Goal: Task Accomplishment & Management: Use online tool/utility

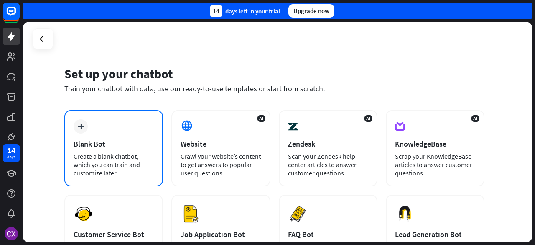
click at [86, 131] on div "plus" at bounding box center [81, 126] width 14 height 14
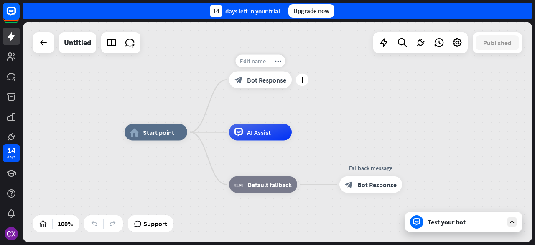
click at [259, 64] on span "Edit name" at bounding box center [253, 61] width 26 height 8
click at [261, 82] on span "Bot Response" at bounding box center [266, 80] width 39 height 8
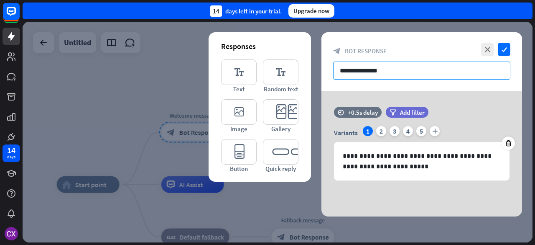
click at [362, 69] on input "**********" at bounding box center [421, 70] width 177 height 18
click at [376, 129] on div "2" at bounding box center [381, 131] width 10 height 10
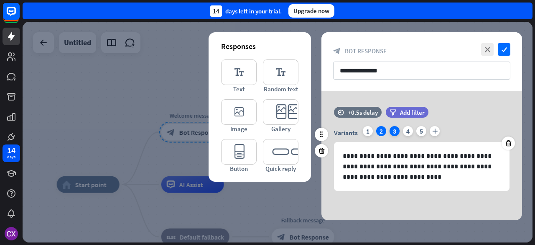
click at [398, 130] on div "3" at bounding box center [395, 131] width 10 height 10
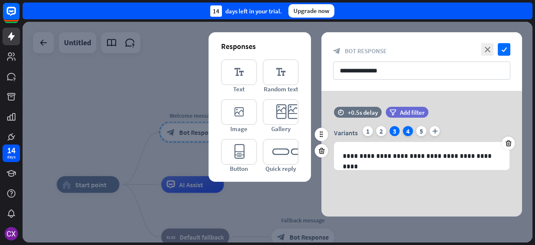
click at [406, 129] on div "4" at bounding box center [408, 131] width 10 height 10
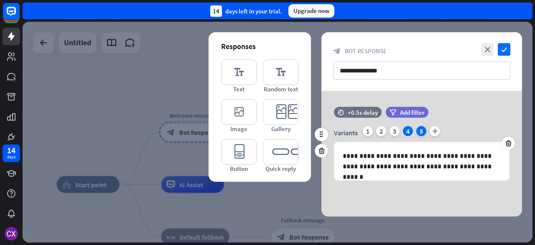
click at [418, 128] on div "5" at bounding box center [422, 131] width 10 height 10
click at [368, 129] on div "1" at bounding box center [368, 131] width 10 height 10
click at [423, 133] on div "5" at bounding box center [422, 131] width 10 height 10
click at [507, 142] on icon at bounding box center [509, 143] width 8 height 8
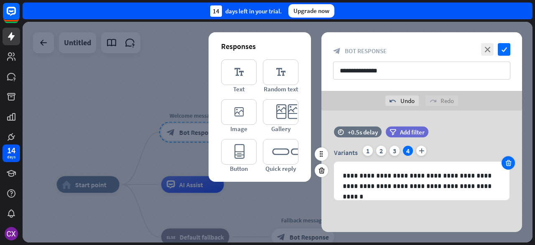
click at [512, 160] on div at bounding box center [508, 162] width 13 height 13
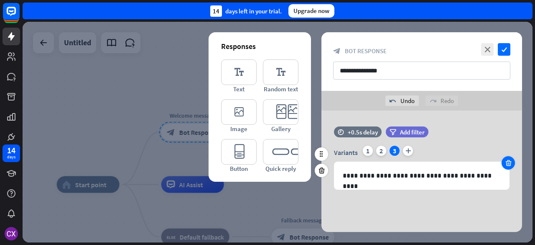
click at [511, 161] on icon at bounding box center [509, 163] width 8 height 8
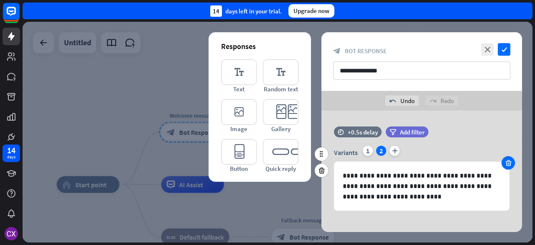
click at [510, 161] on icon at bounding box center [509, 163] width 8 height 8
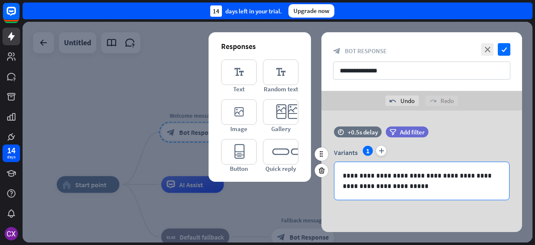
click at [383, 174] on p "**********" at bounding box center [422, 180] width 159 height 21
click at [450, 175] on p "**********" at bounding box center [422, 180] width 159 height 21
click at [448, 174] on p "**********" at bounding box center [422, 180] width 159 height 21
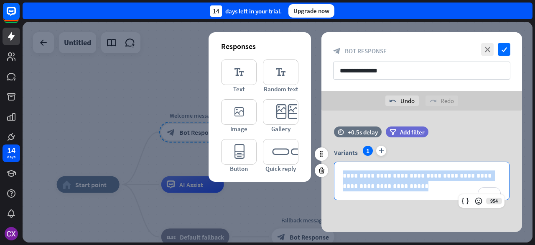
click at [448, 174] on p "**********" at bounding box center [422, 180] width 159 height 21
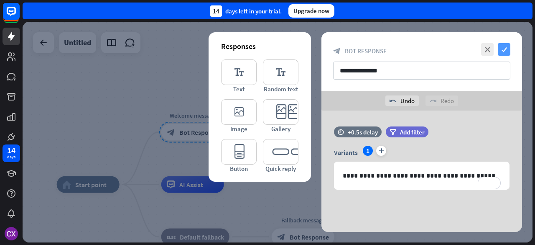
click at [509, 47] on icon "check" at bounding box center [504, 49] width 13 height 13
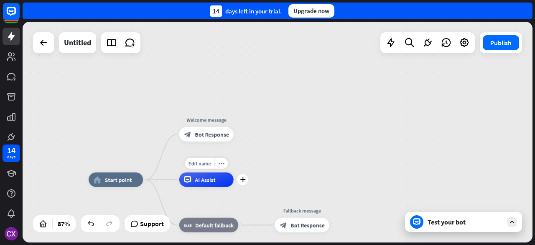
click at [202, 183] on span "AI Assist" at bounding box center [205, 179] width 20 height 7
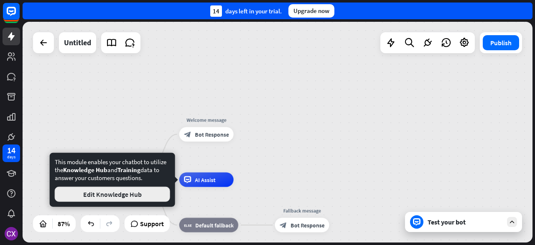
click at [130, 190] on button "Edit Knowledge Hub" at bounding box center [112, 194] width 115 height 15
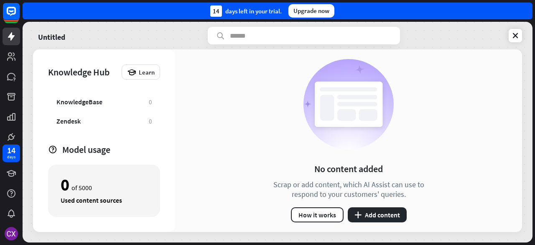
scroll to position [46, 0]
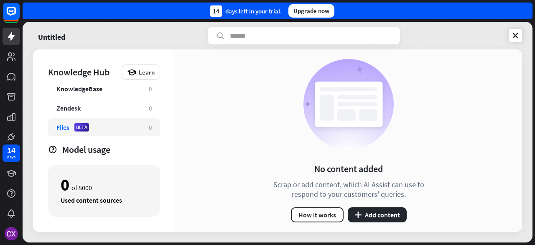
click at [67, 123] on div "Files" at bounding box center [62, 127] width 13 height 8
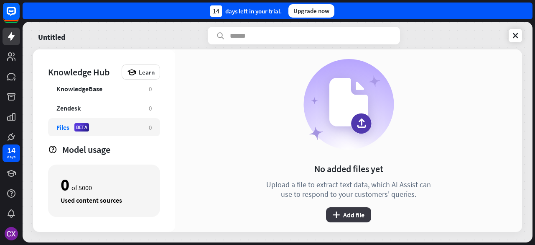
click at [349, 214] on button "plus Add file" at bounding box center [348, 214] width 45 height 15
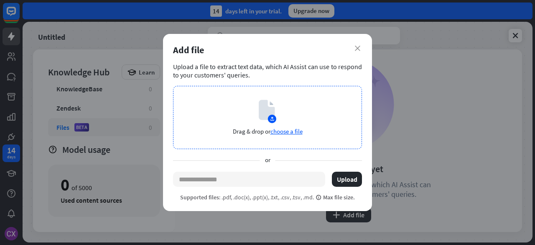
click at [286, 131] on span "choose a file" at bounding box center [287, 131] width 32 height 8
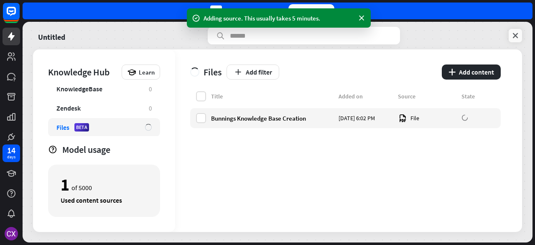
click at [517, 32] on icon at bounding box center [516, 35] width 8 height 8
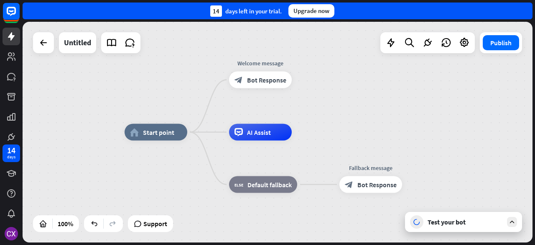
click at [440, 222] on div "Test your bot" at bounding box center [465, 222] width 75 height 8
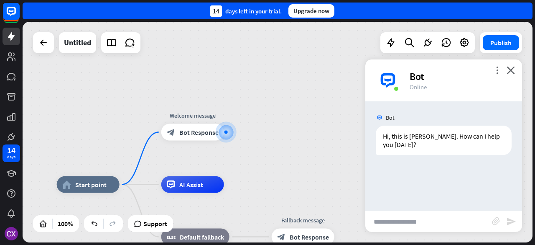
click at [434, 225] on input "text" at bounding box center [429, 221] width 127 height 21
type input "**********"
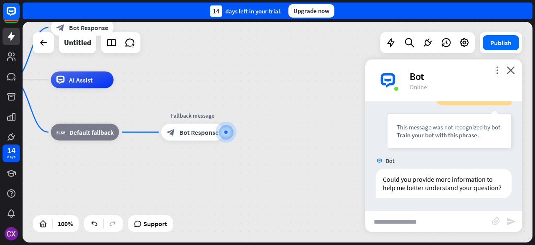
scroll to position [98, 0]
type input "**********"
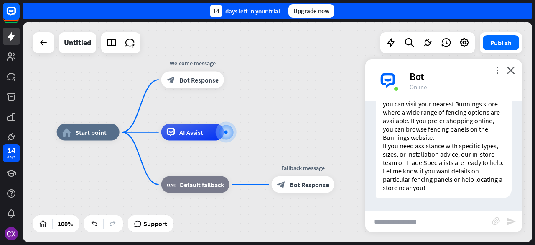
scroll to position [281, 0]
click at [183, 132] on span "AI Assist" at bounding box center [191, 132] width 24 height 8
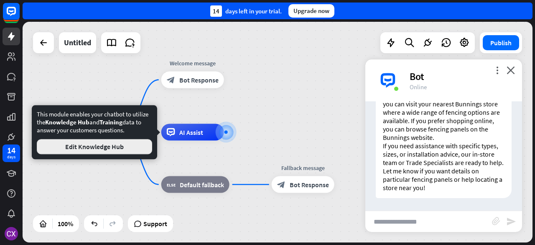
click at [113, 146] on button "Edit Knowledge Hub" at bounding box center [94, 146] width 115 height 15
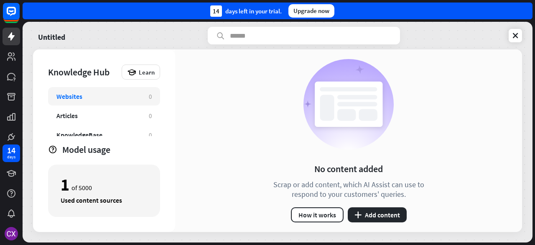
click at [73, 95] on div "Websites" at bounding box center [69, 96] width 26 height 8
click at [512, 35] on icon at bounding box center [516, 35] width 8 height 8
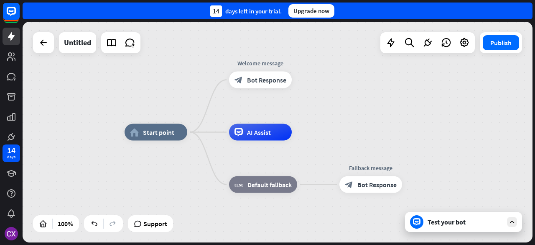
click at [455, 223] on div "Test your bot" at bounding box center [465, 222] width 75 height 8
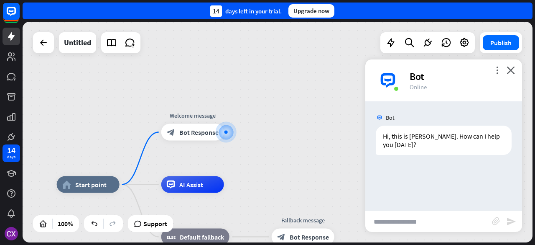
click at [429, 225] on input "text" at bounding box center [429, 221] width 127 height 21
type input "**********"
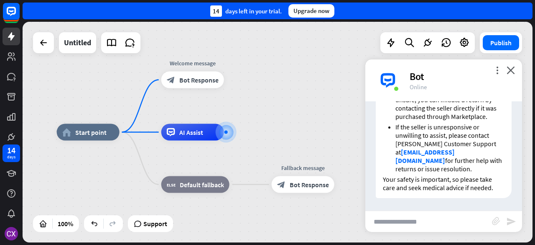
scroll to position [241, 0]
click at [511, 67] on icon "close" at bounding box center [511, 70] width 8 height 8
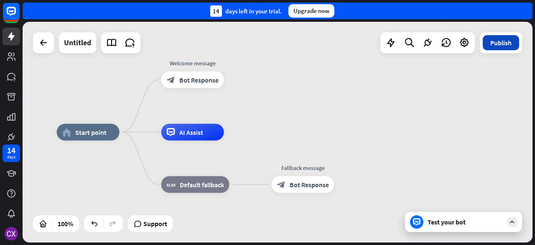
click at [501, 46] on button "Publish" at bounding box center [501, 42] width 36 height 15
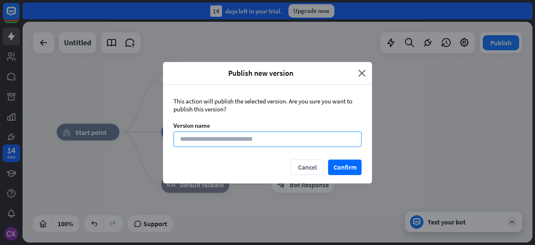
click at [252, 135] on input at bounding box center [268, 138] width 188 height 15
type input "**********"
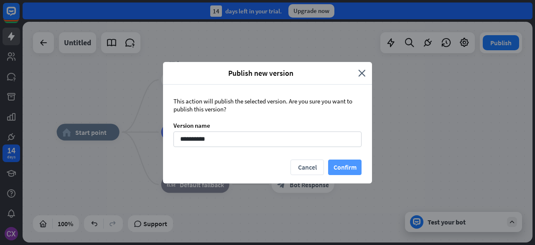
click at [339, 165] on button "Confirm" at bounding box center [344, 166] width 33 height 15
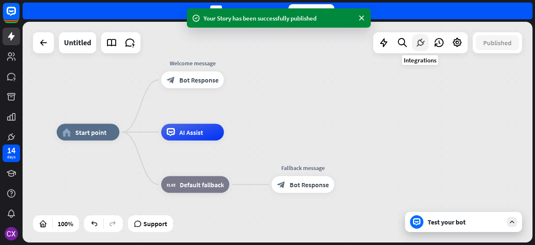
click at [418, 44] on icon at bounding box center [420, 42] width 11 height 11
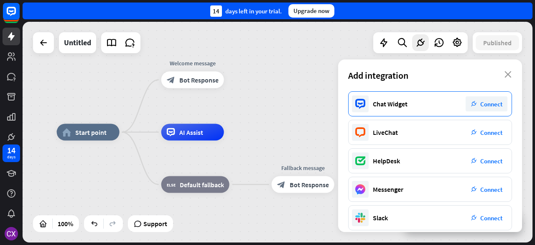
click at [412, 101] on div "Chat Widget plug_integration Connect" at bounding box center [430, 103] width 164 height 25
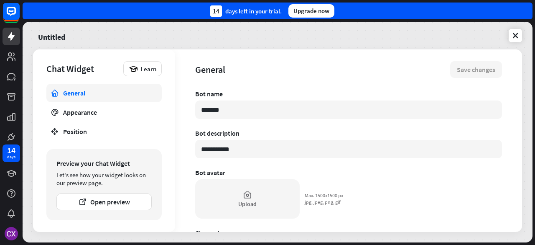
type textarea "*"
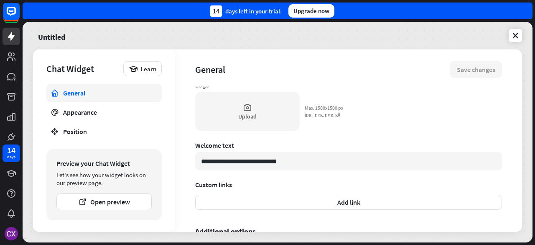
scroll to position [53, 0]
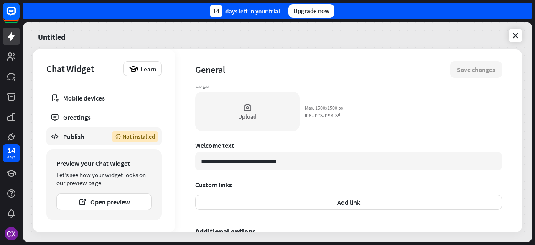
click at [78, 135] on div "Publish" at bounding box center [81, 136] width 37 height 8
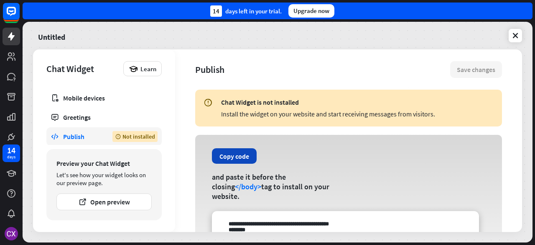
click at [239, 158] on button "Copy code" at bounding box center [234, 155] width 45 height 15
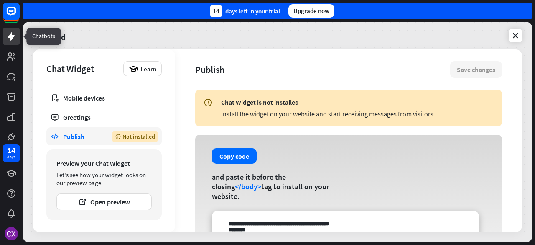
click at [8, 38] on icon at bounding box center [11, 36] width 10 height 10
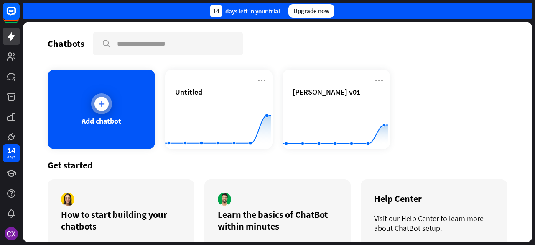
click at [95, 108] on div at bounding box center [102, 104] width 14 height 14
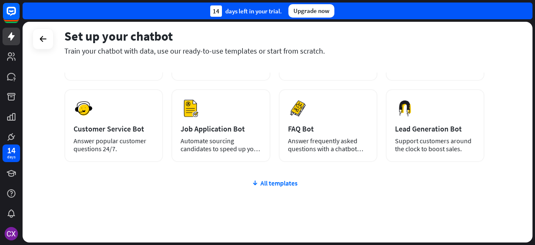
scroll to position [111, 0]
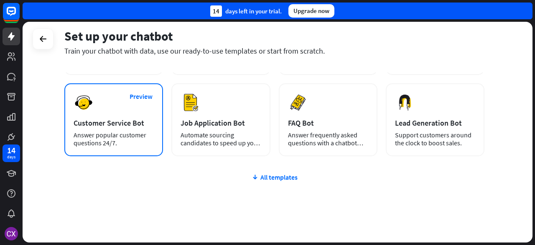
click at [118, 123] on div "Customer Service Bot" at bounding box center [114, 123] width 80 height 10
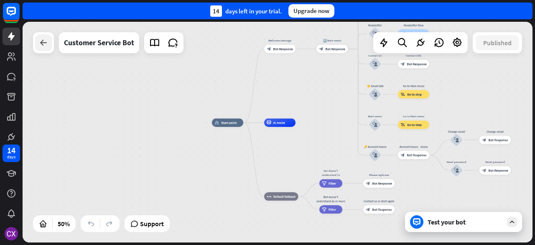
click at [44, 45] on icon at bounding box center [43, 43] width 10 height 10
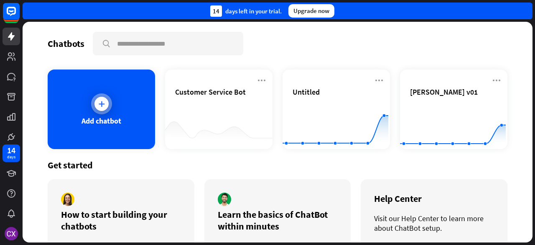
click at [111, 102] on div "Add chatbot" at bounding box center [102, 108] width 108 height 79
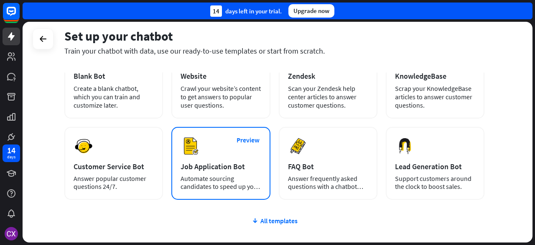
scroll to position [111, 0]
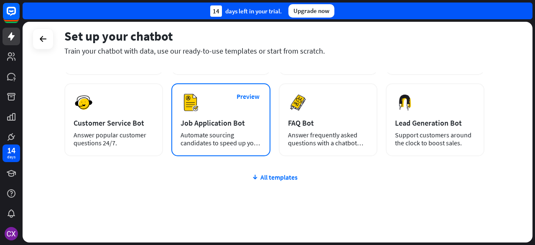
click at [222, 114] on div "Preview Job Application Bot Automate sourcing candidates to speed up your hirin…" at bounding box center [221, 119] width 99 height 73
